Goal: Information Seeking & Learning: Learn about a topic

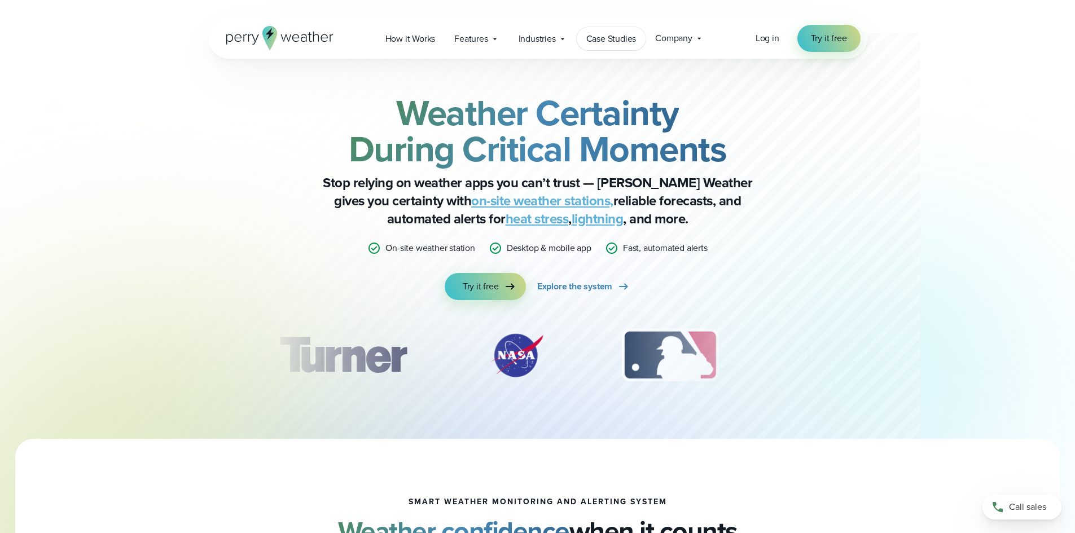
click at [620, 41] on span "Case Studies" at bounding box center [611, 39] width 50 height 14
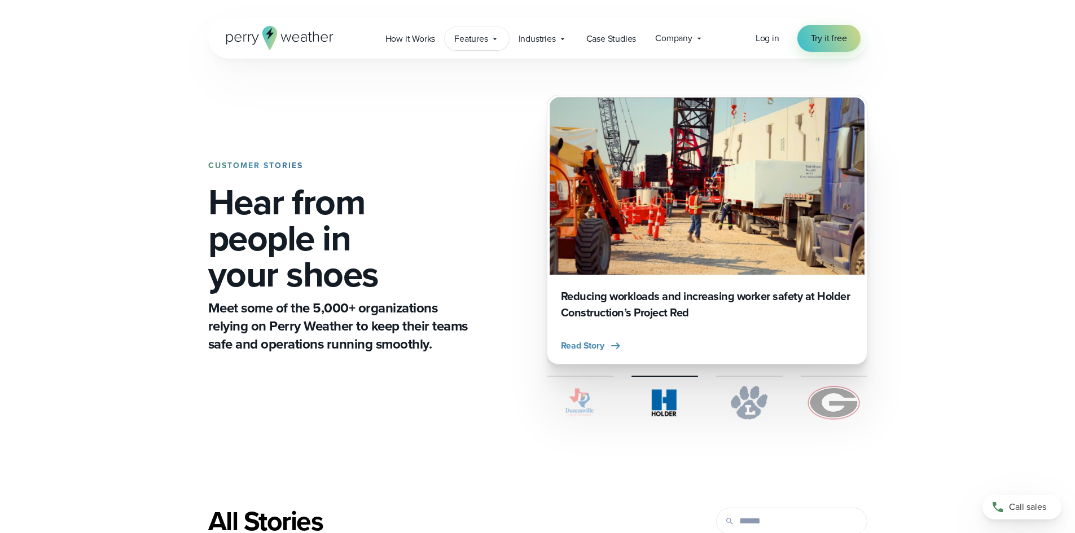
click at [499, 39] on icon at bounding box center [494, 38] width 9 height 9
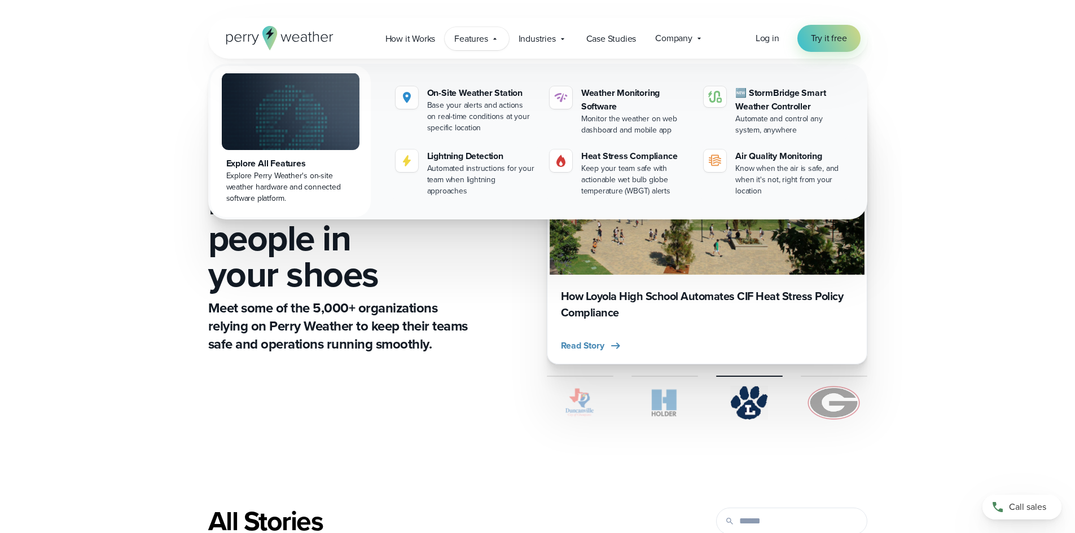
click at [499, 39] on icon at bounding box center [494, 38] width 9 height 9
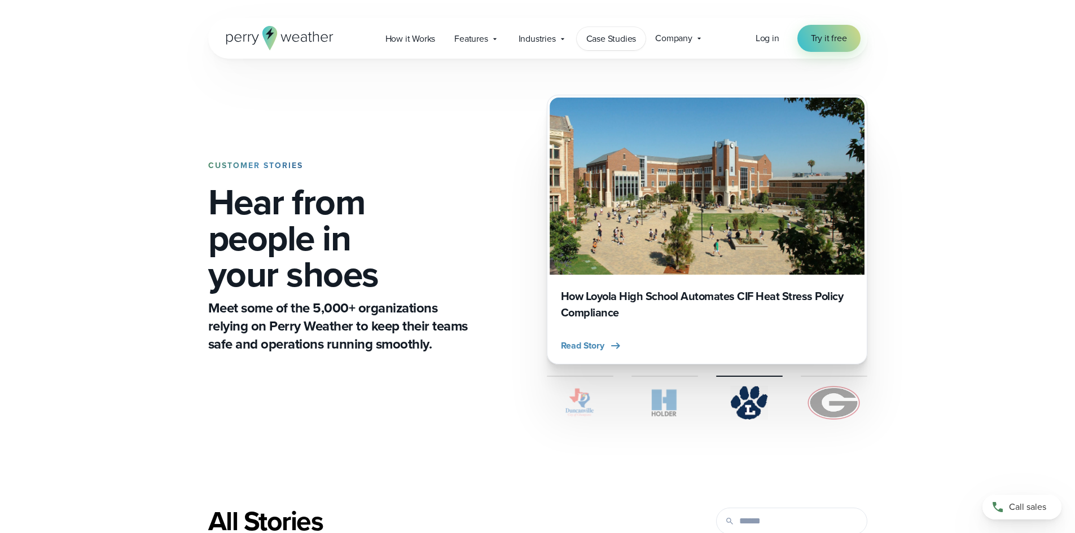
click at [600, 38] on span "Case Studies" at bounding box center [611, 39] width 50 height 14
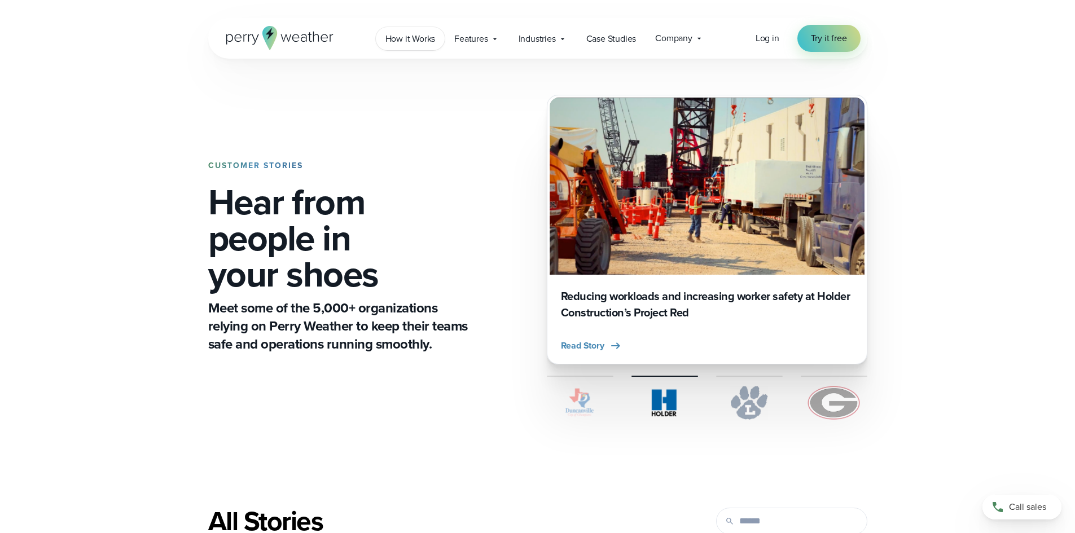
click at [416, 35] on span "How it Works" at bounding box center [410, 39] width 50 height 14
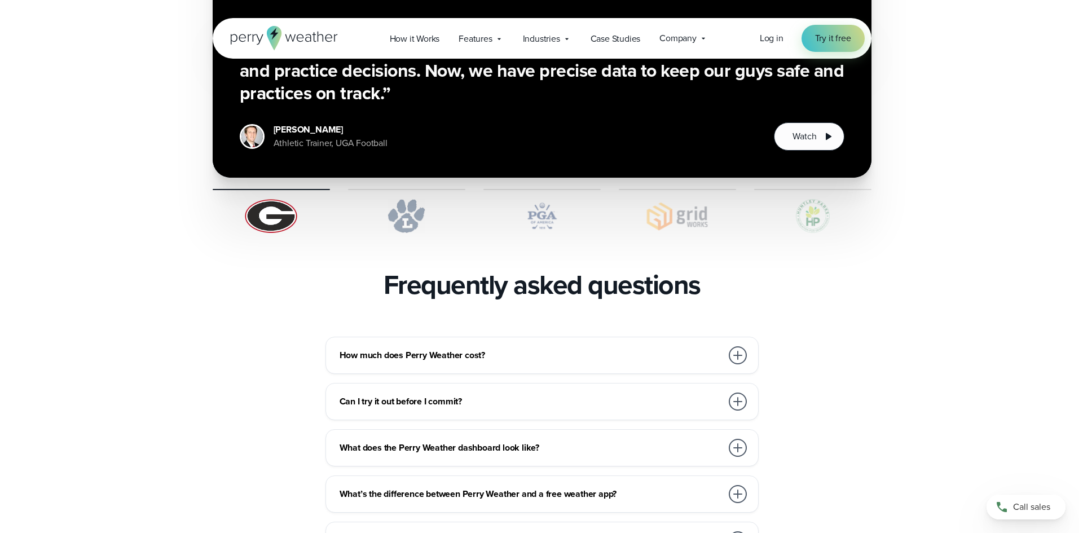
scroll to position [1862, 0]
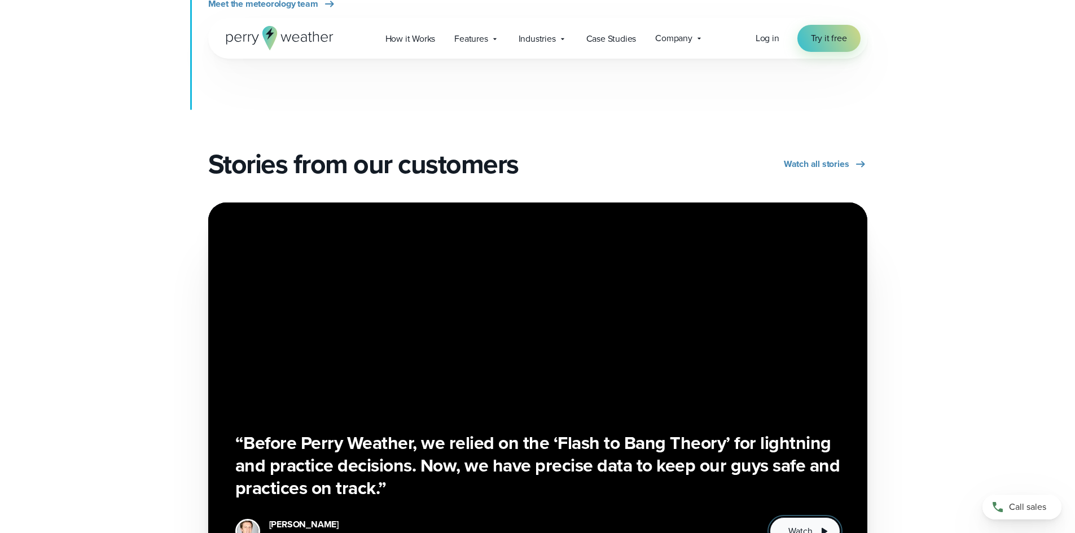
click at [819, 525] on icon "1 of 5" at bounding box center [824, 532] width 14 height 14
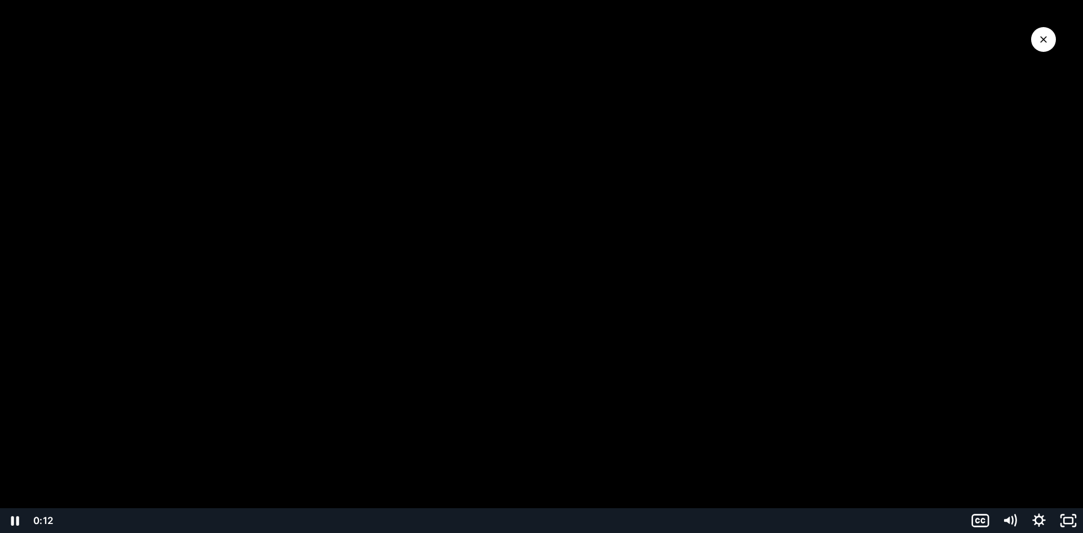
click at [234, 517] on div "Playbar" at bounding box center [511, 520] width 895 height 25
click at [306, 518] on div "0:27" at bounding box center [511, 520] width 895 height 25
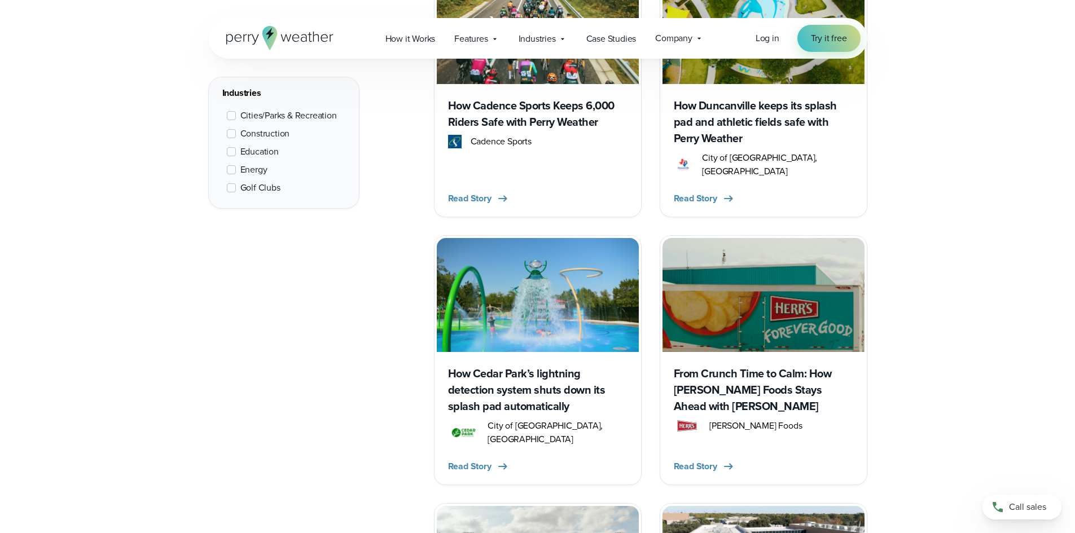
scroll to position [1411, 0]
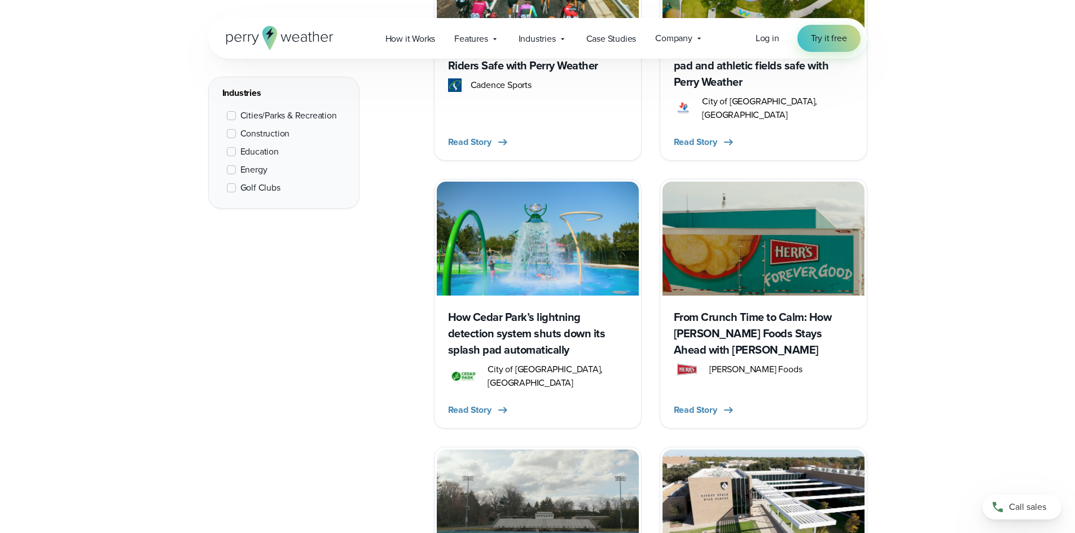
click at [501, 314] on h3 "How Cedar Park’s lightning detection system shuts down its splash pad automatic…" at bounding box center [537, 333] width 179 height 49
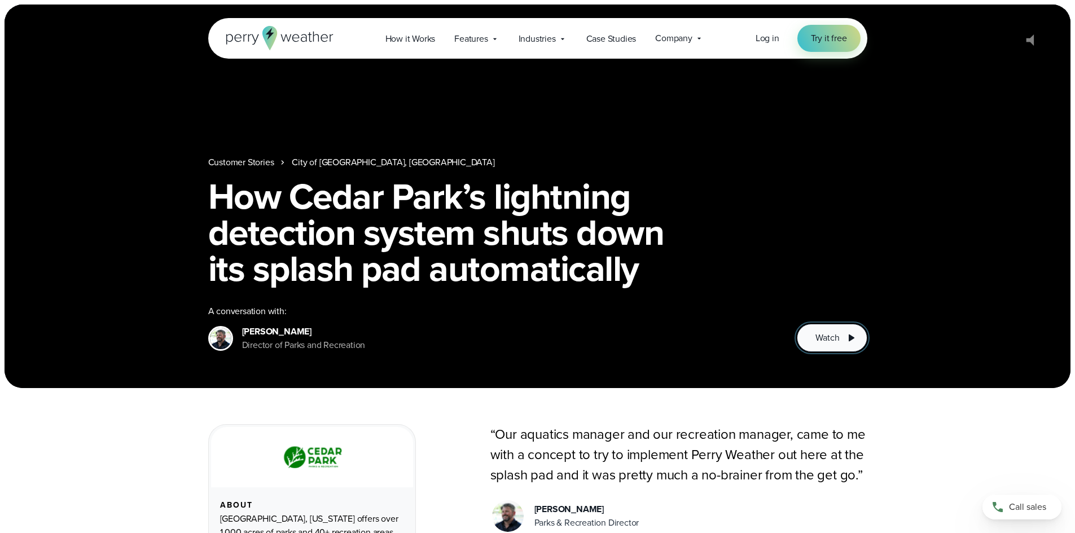
click at [847, 333] on icon at bounding box center [851, 338] width 14 height 14
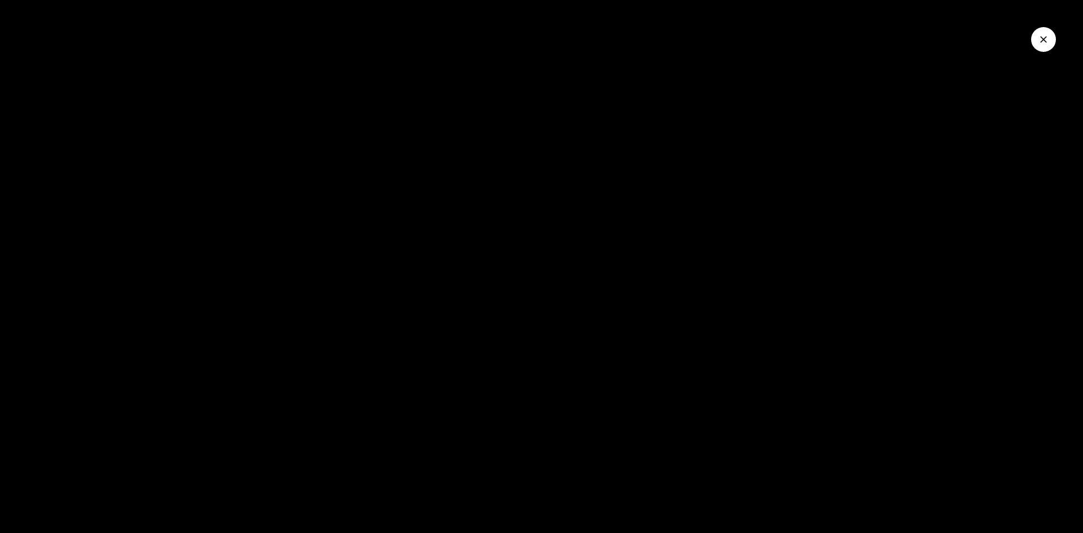
click at [709, 390] on div at bounding box center [541, 266] width 1083 height 533
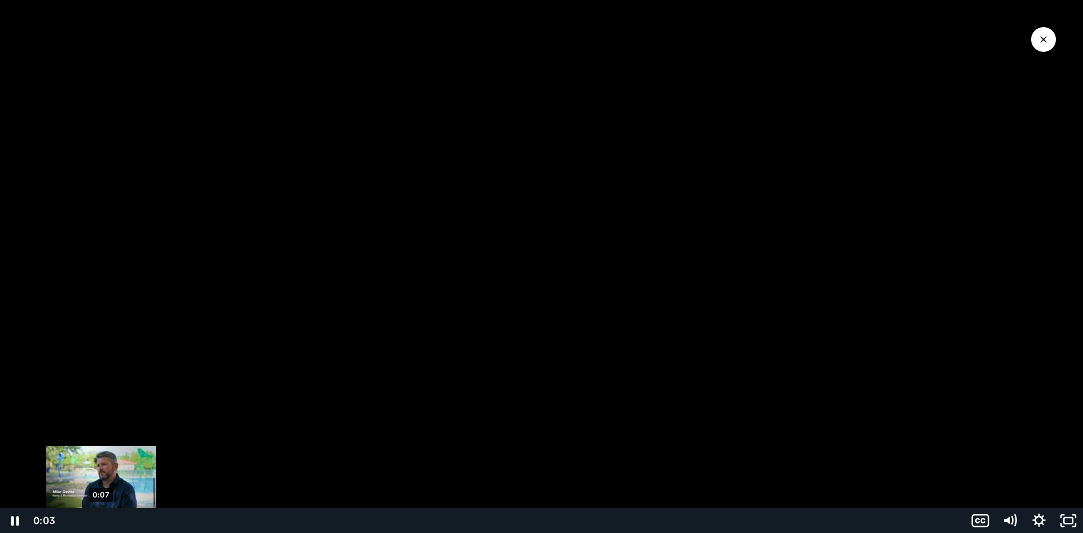
click at [101, 521] on div "0:07" at bounding box center [511, 520] width 895 height 25
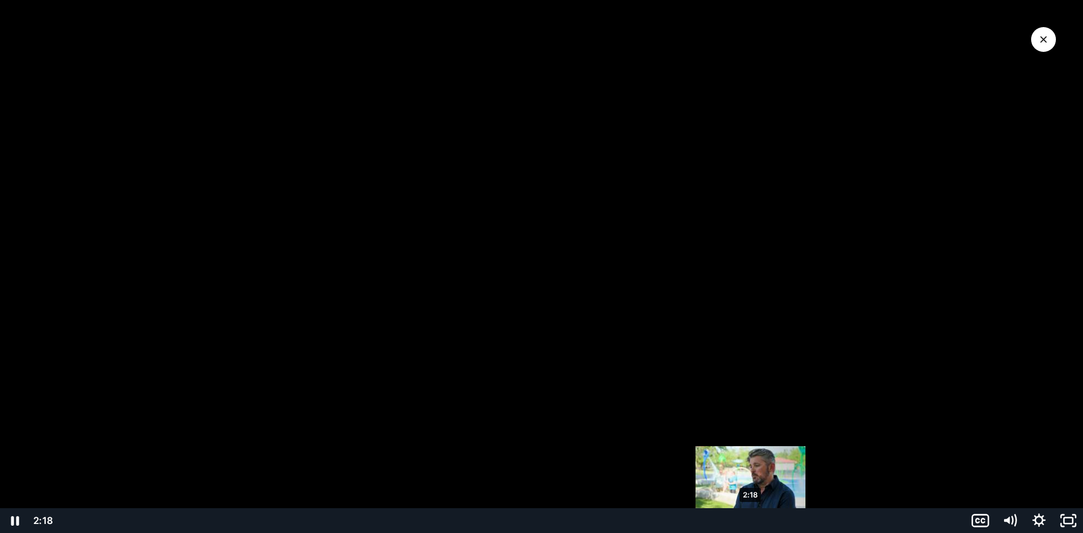
click at [751, 520] on div "2:18" at bounding box center [511, 520] width 895 height 25
click at [506, 254] on div at bounding box center [541, 266] width 1083 height 533
click at [507, 244] on div at bounding box center [541, 266] width 1083 height 533
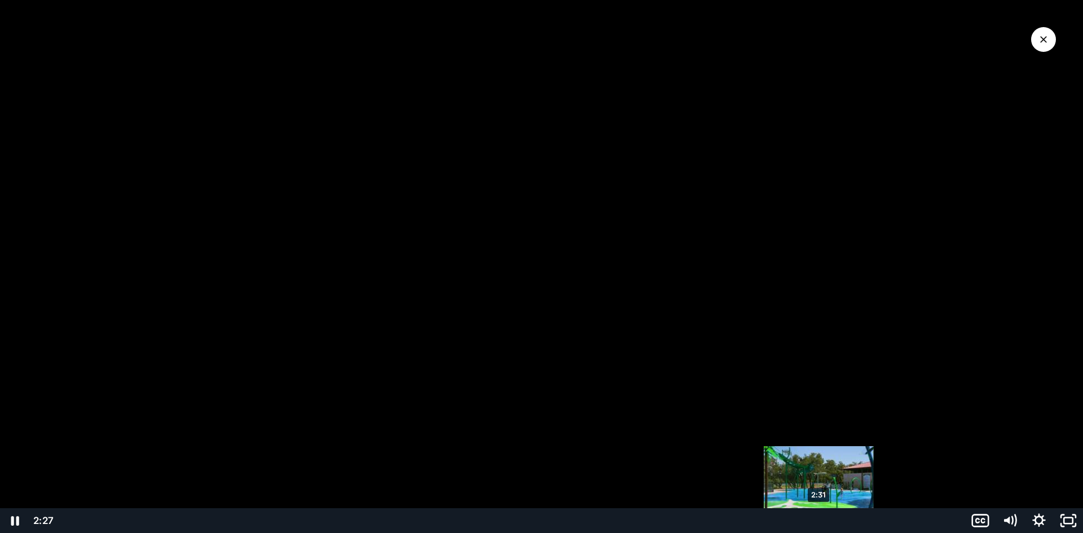
click at [819, 519] on div "2:31" at bounding box center [511, 520] width 895 height 25
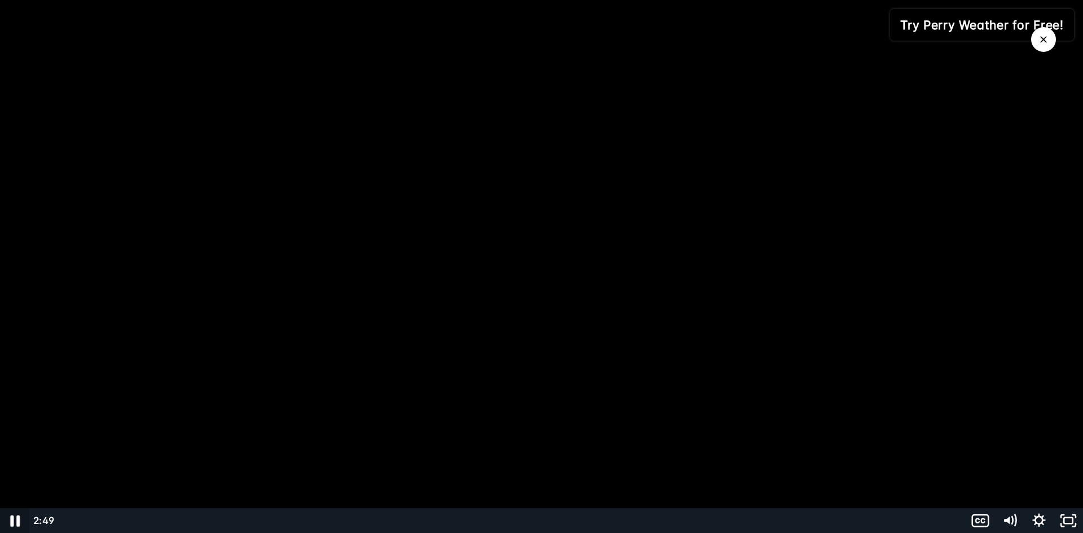
click at [14, 521] on icon "Pause" at bounding box center [15, 521] width 10 height 11
click at [1070, 125] on div at bounding box center [541, 266] width 1083 height 533
click at [1056, 107] on div at bounding box center [541, 266] width 1083 height 533
